Goal: Information Seeking & Learning: Learn about a topic

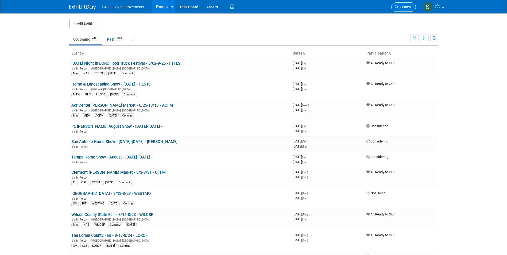
click at [409, 4] on link "Search" at bounding box center [403, 6] width 25 height 9
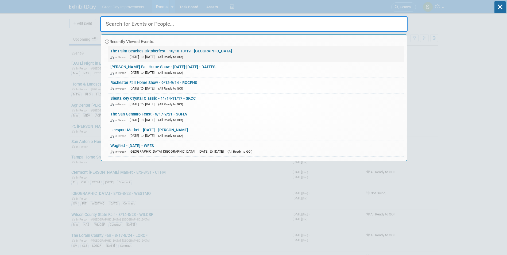
click at [222, 51] on link "The Palm Beaches Oktoberfest - 10/10-10/19 - PALMBO In-Person Oct 10, 2025 to O…" at bounding box center [256, 54] width 297 height 16
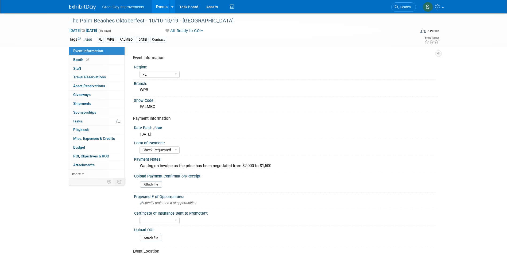
select select "FL"
select select "Check Requested"
drag, startPoint x: 102, startPoint y: 17, endPoint x: 104, endPoint y: 19, distance: 3.1
click at [104, 19] on div "The Palm Beaches Oktoberfest - 10/10-10/19 - [GEOGRAPHIC_DATA]" at bounding box center [238, 21] width 340 height 10
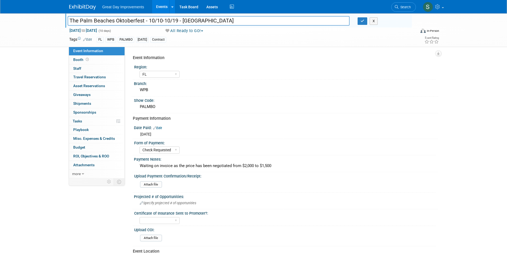
drag, startPoint x: 144, startPoint y: 21, endPoint x: 69, endPoint y: 14, distance: 75.0
click at [69, 14] on div "The Palm Beaches Oktoberfest - 10/10-10/19 - PALMBO The Palm Beaches Oktoberfes…" at bounding box center [238, 20] width 347 height 14
click at [82, 8] on img at bounding box center [82, 7] width 27 height 5
